Goal: Task Accomplishment & Management: Use online tool/utility

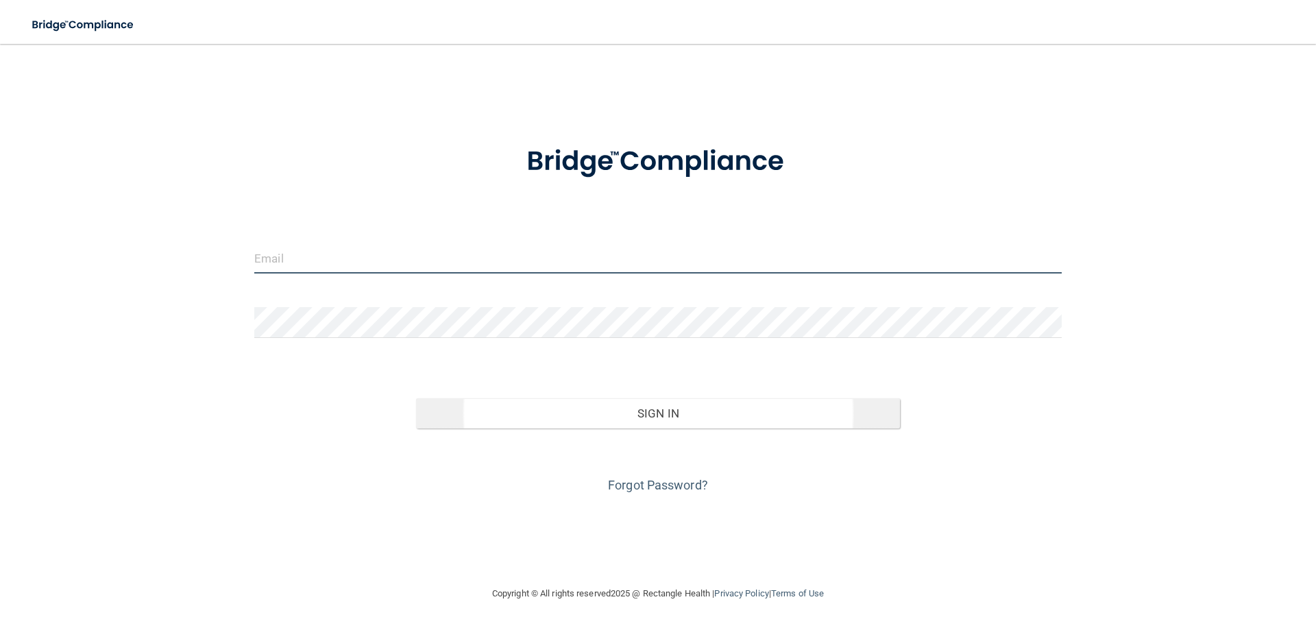
type input "[EMAIL_ADDRESS][DOMAIN_NAME]"
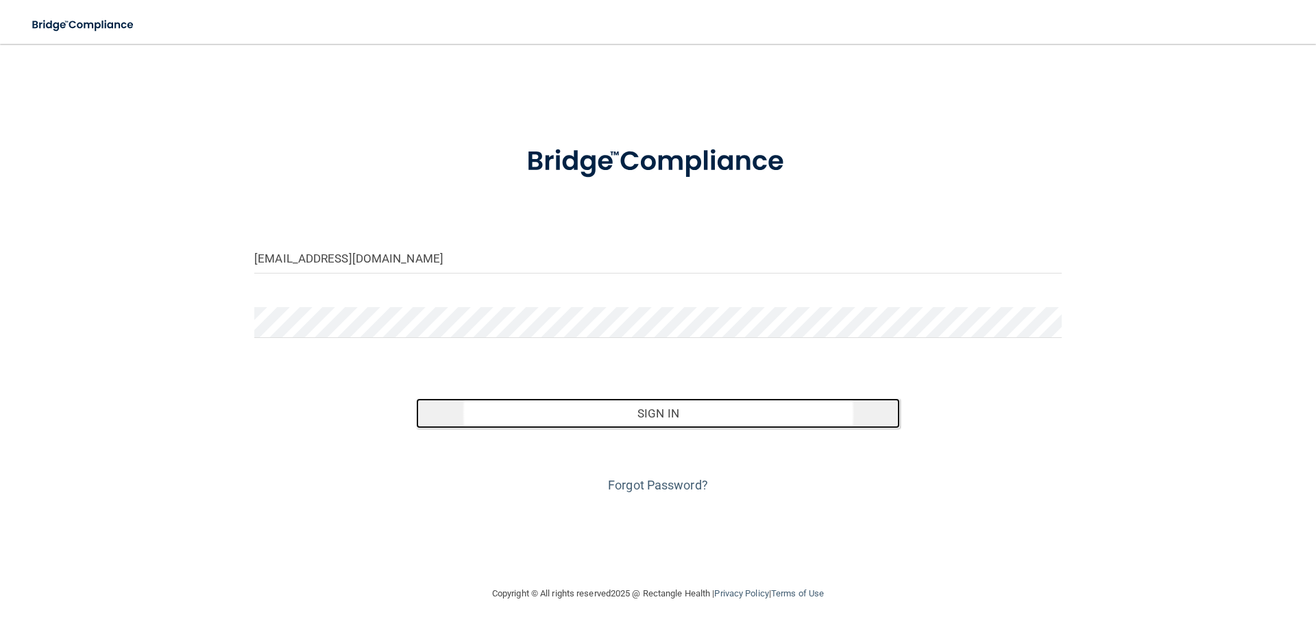
click at [595, 412] on button "Sign In" at bounding box center [658, 413] width 485 height 30
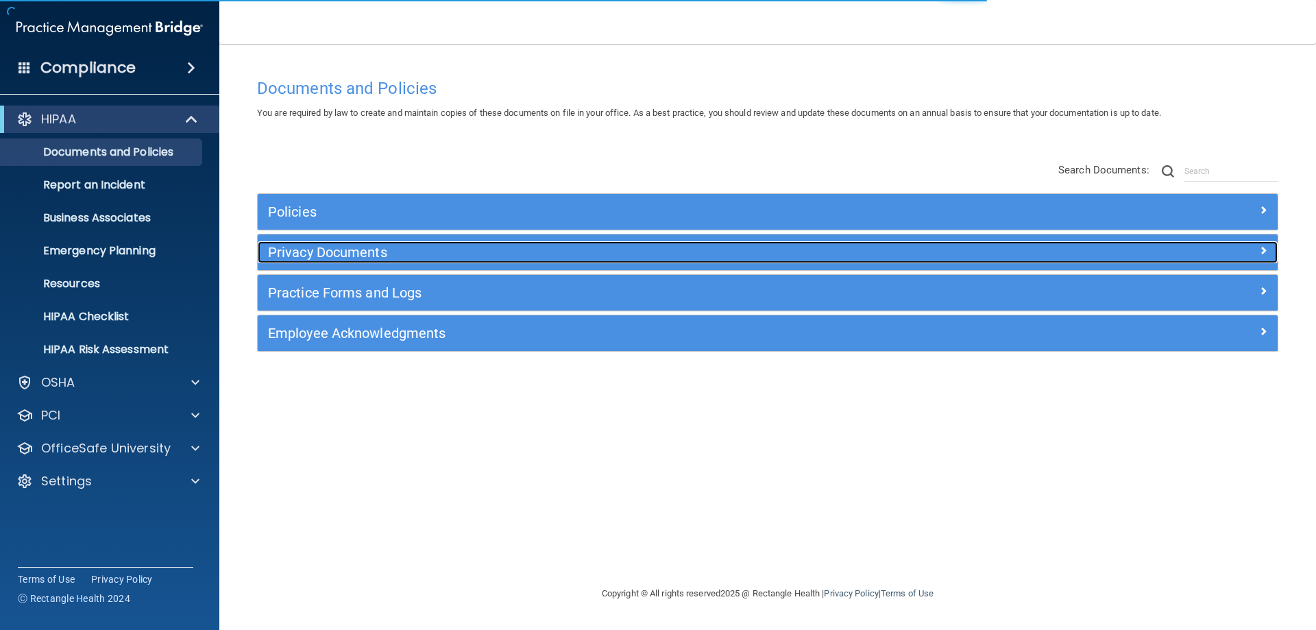
click at [304, 250] on h5 "Privacy Documents" at bounding box center [640, 252] width 745 height 15
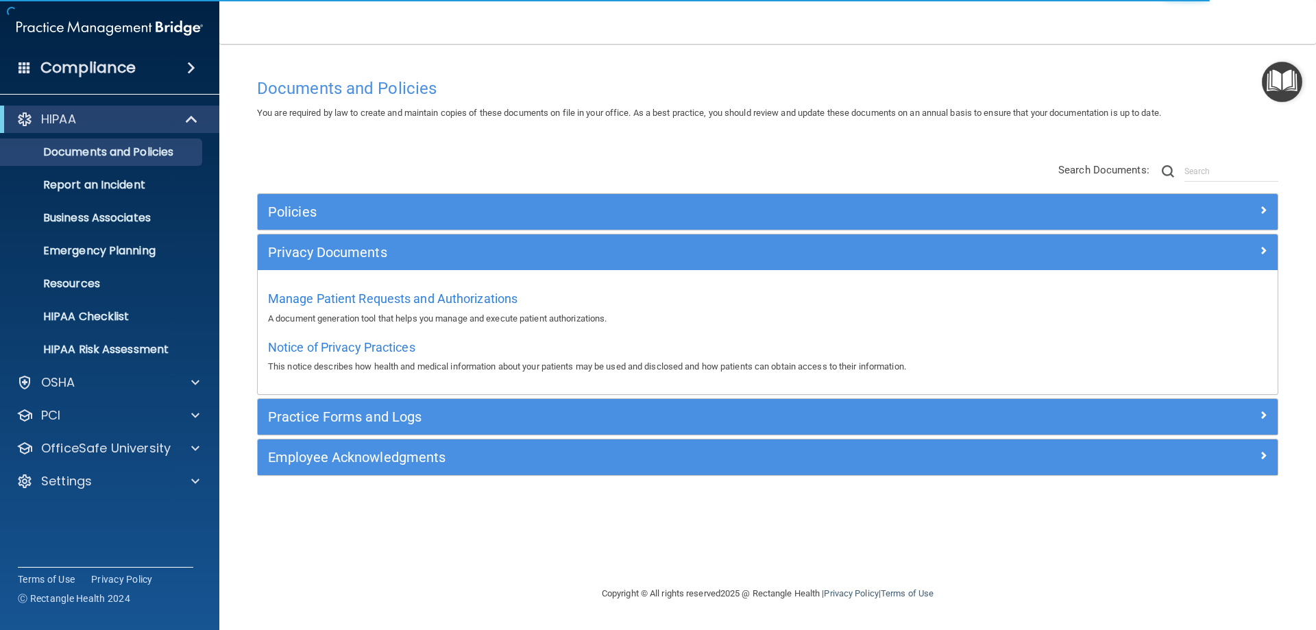
click at [312, 354] on div "Notice of Privacy Practices This notice describes how health and medical inform…" at bounding box center [768, 355] width 1000 height 39
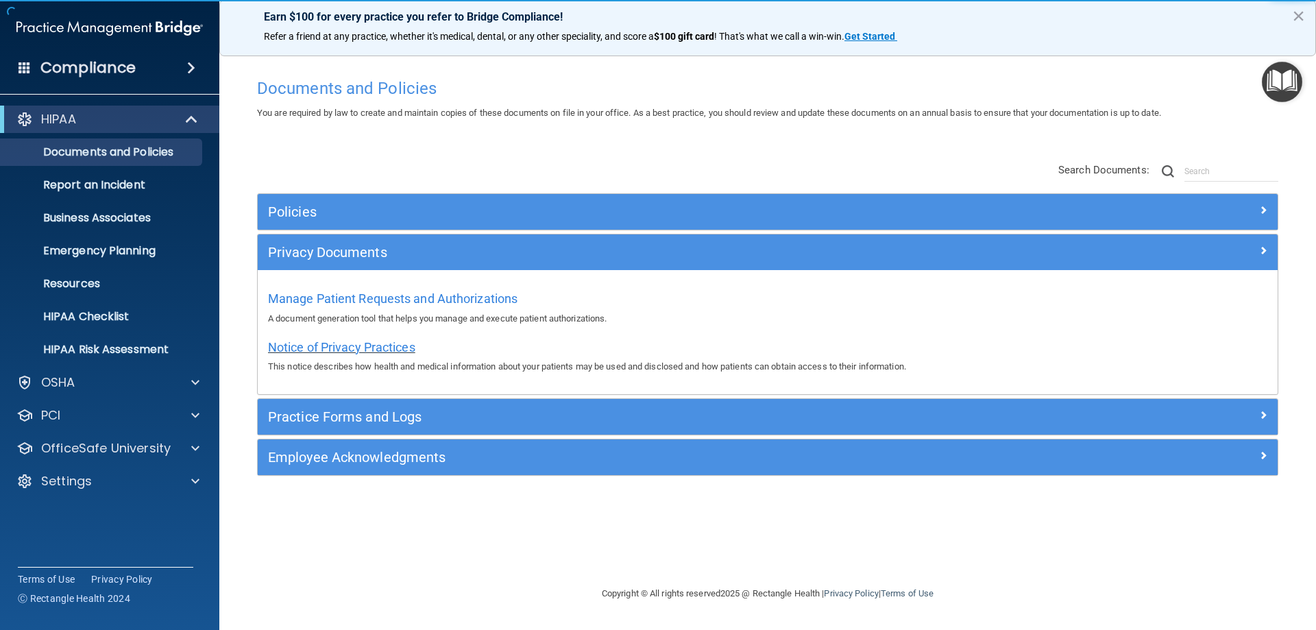
click at [312, 346] on span "Notice of Privacy Practices" at bounding box center [341, 347] width 147 height 14
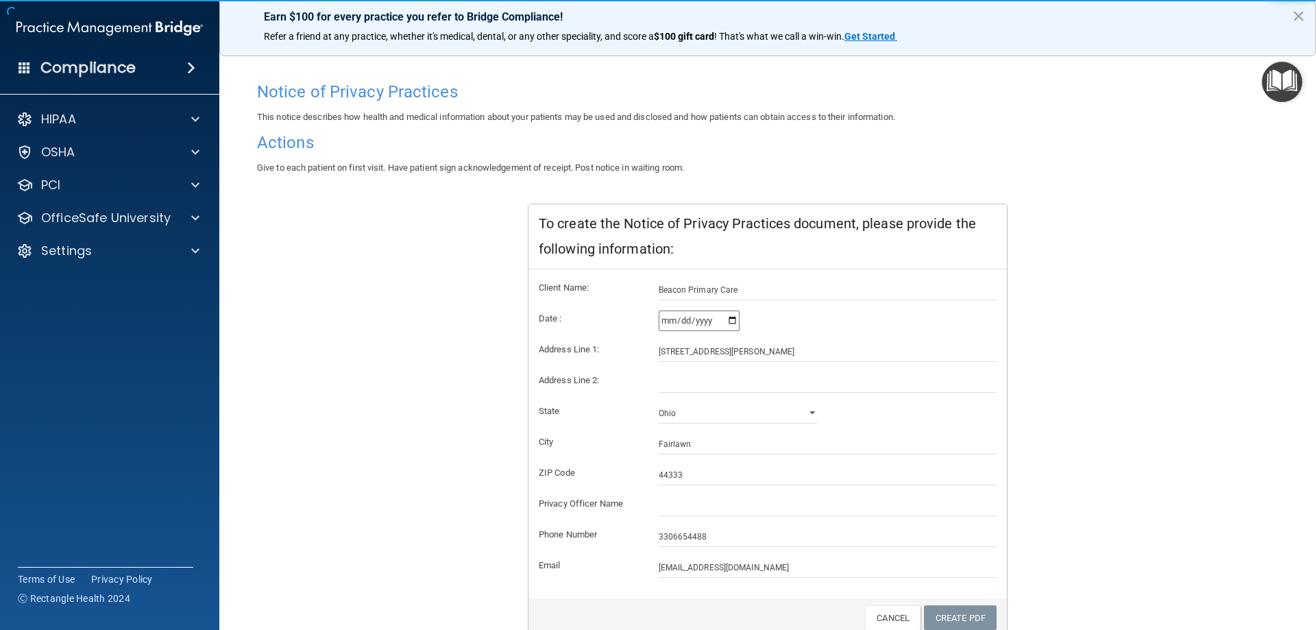
scroll to position [131, 0]
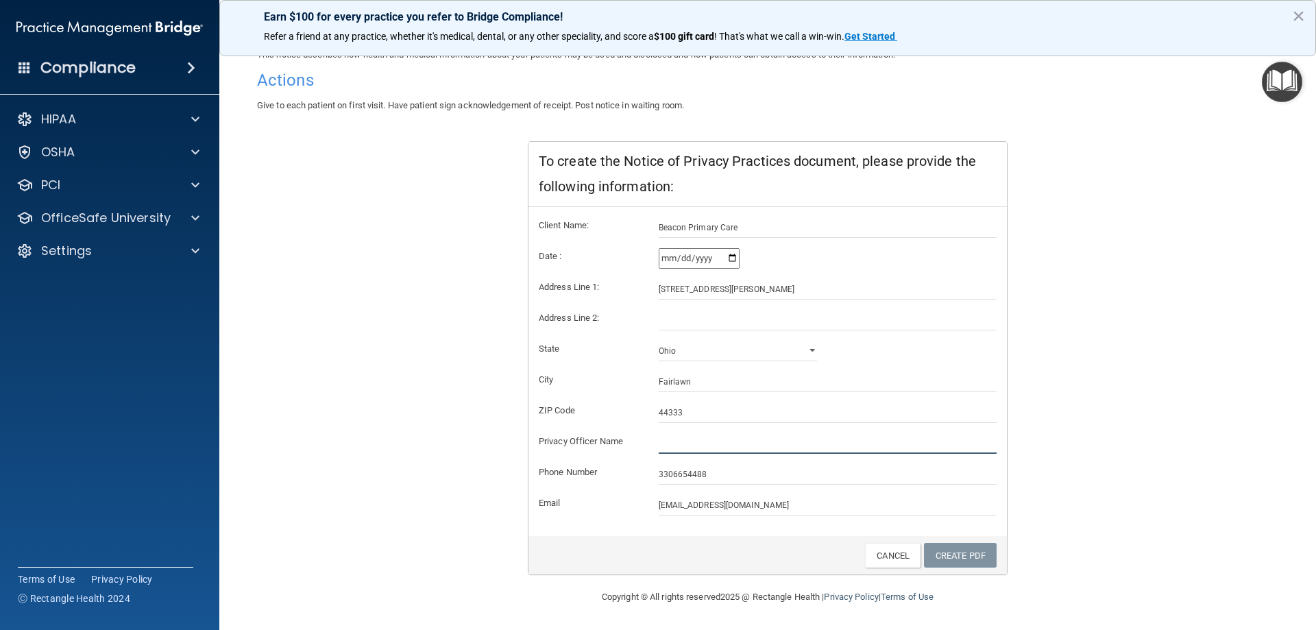
click at [671, 446] on input "text" at bounding box center [828, 443] width 339 height 21
type input "[PERSON_NAME], MD"
click at [960, 551] on link "Create PDF" at bounding box center [960, 555] width 73 height 25
